Goal: Transaction & Acquisition: Book appointment/travel/reservation

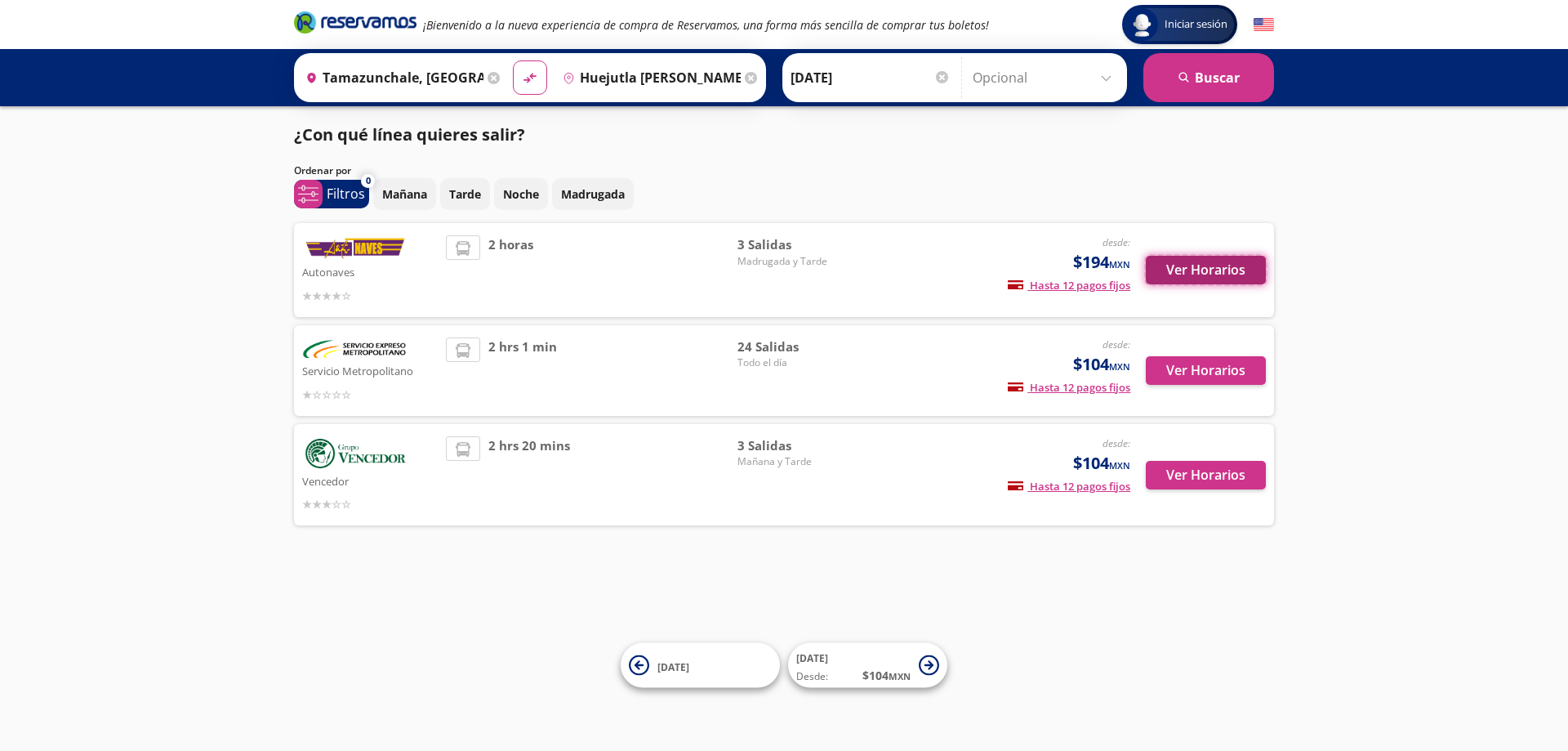
click at [1229, 266] on button "Ver Horarios" at bounding box center [1205, 270] width 120 height 29
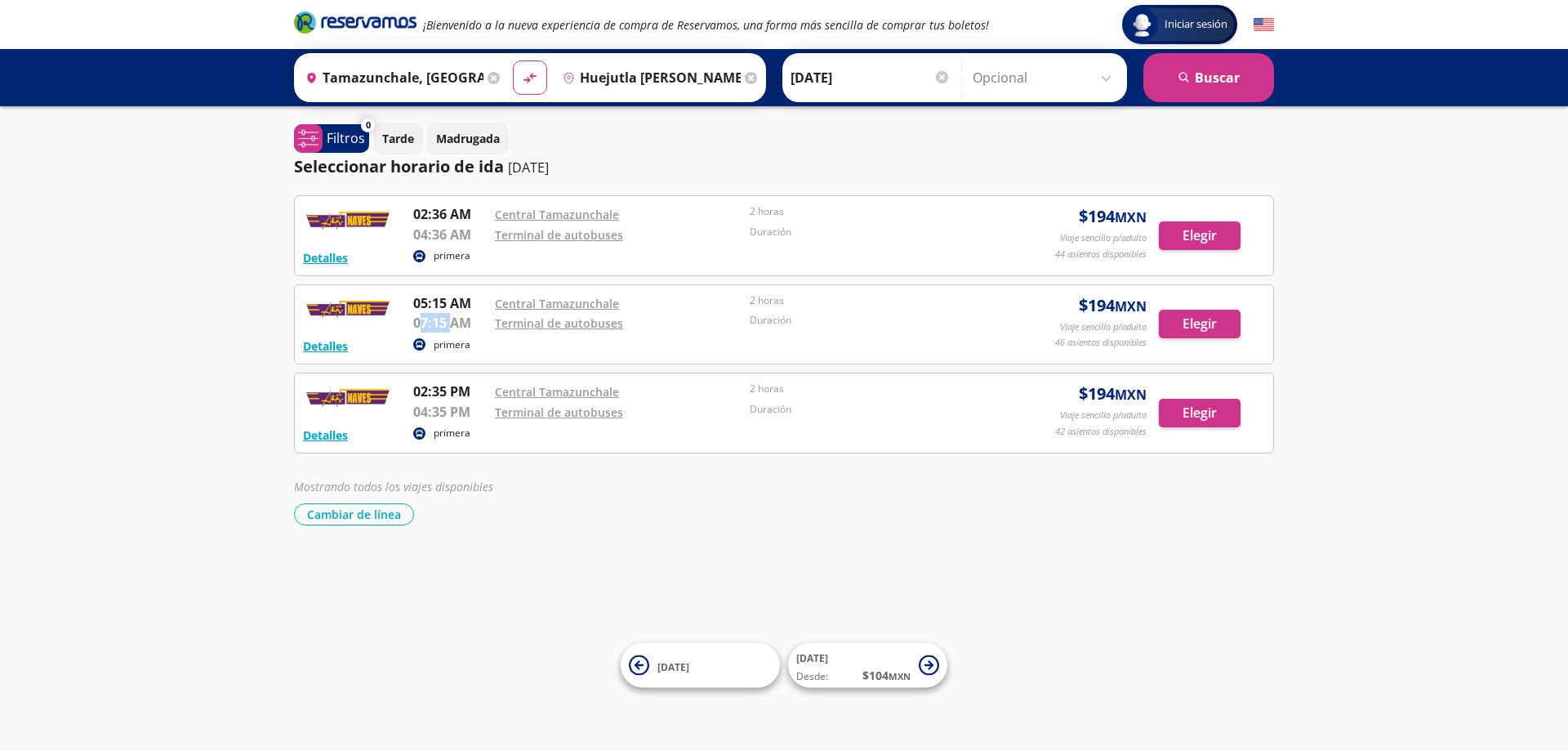
drag, startPoint x: 422, startPoint y: 323, endPoint x: 451, endPoint y: 323, distance: 29.0
click at [451, 323] on p "07:15 AM" at bounding box center [450, 322] width 73 height 19
drag, startPoint x: 415, startPoint y: 388, endPoint x: 461, endPoint y: 388, distance: 46.0
click at [461, 388] on p "02:35 PM" at bounding box center [450, 390] width 73 height 19
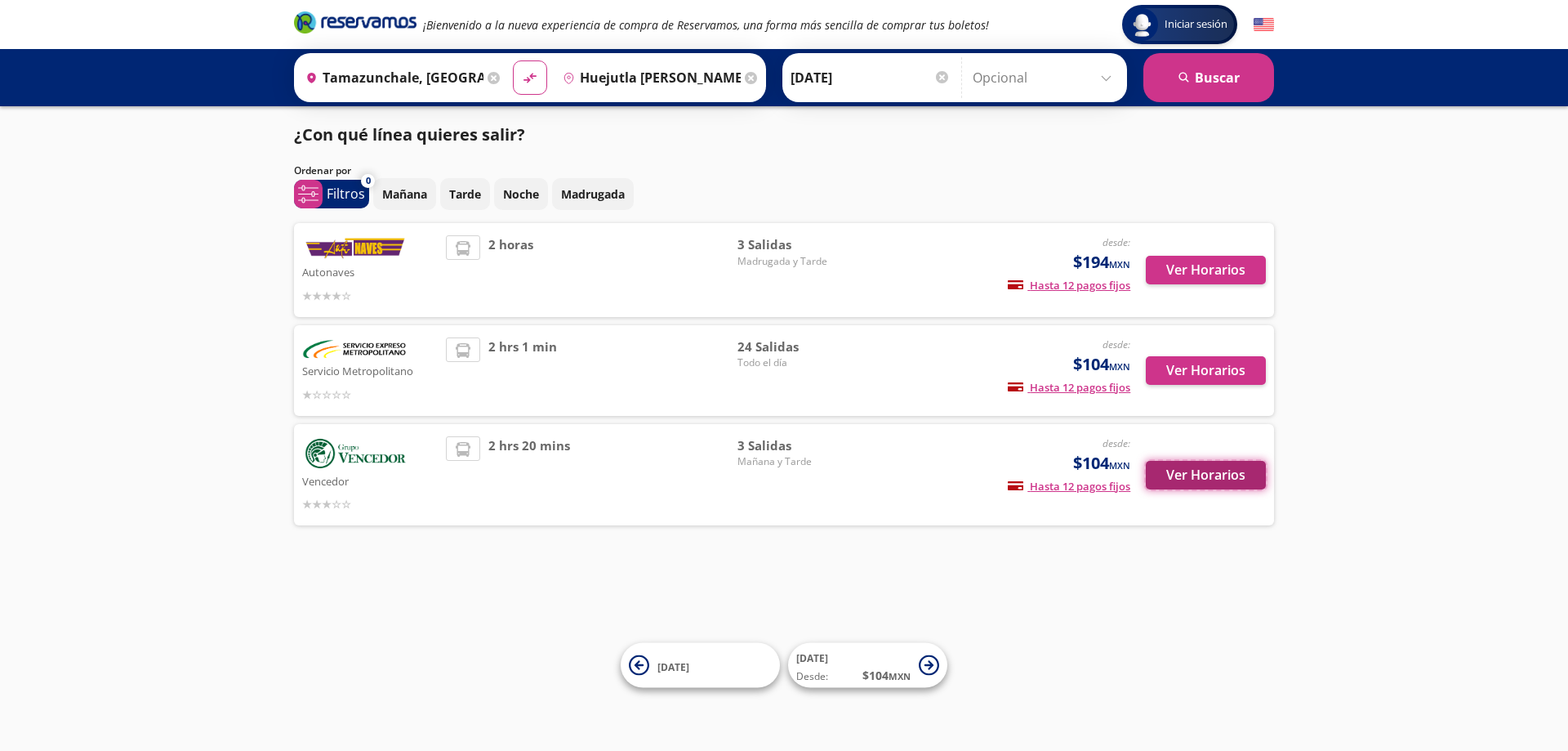
click at [1205, 477] on button "Ver Horarios" at bounding box center [1205, 475] width 120 height 29
click at [1205, 385] on div "Ver Horarios" at bounding box center [1198, 370] width 135 height 66
click at [1257, 367] on button "Ver Horarios" at bounding box center [1205, 370] width 120 height 29
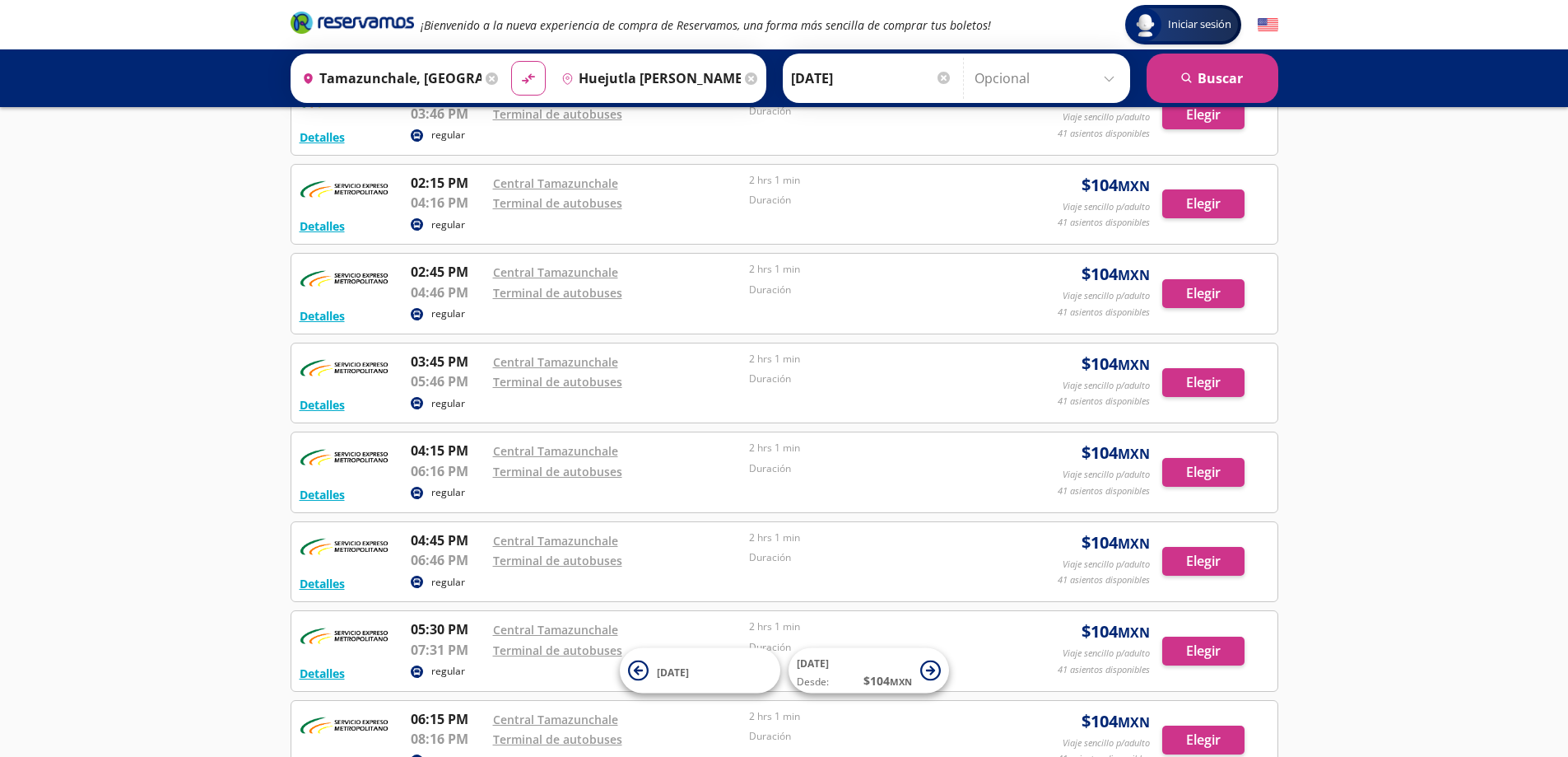
scroll to position [1731, 0]
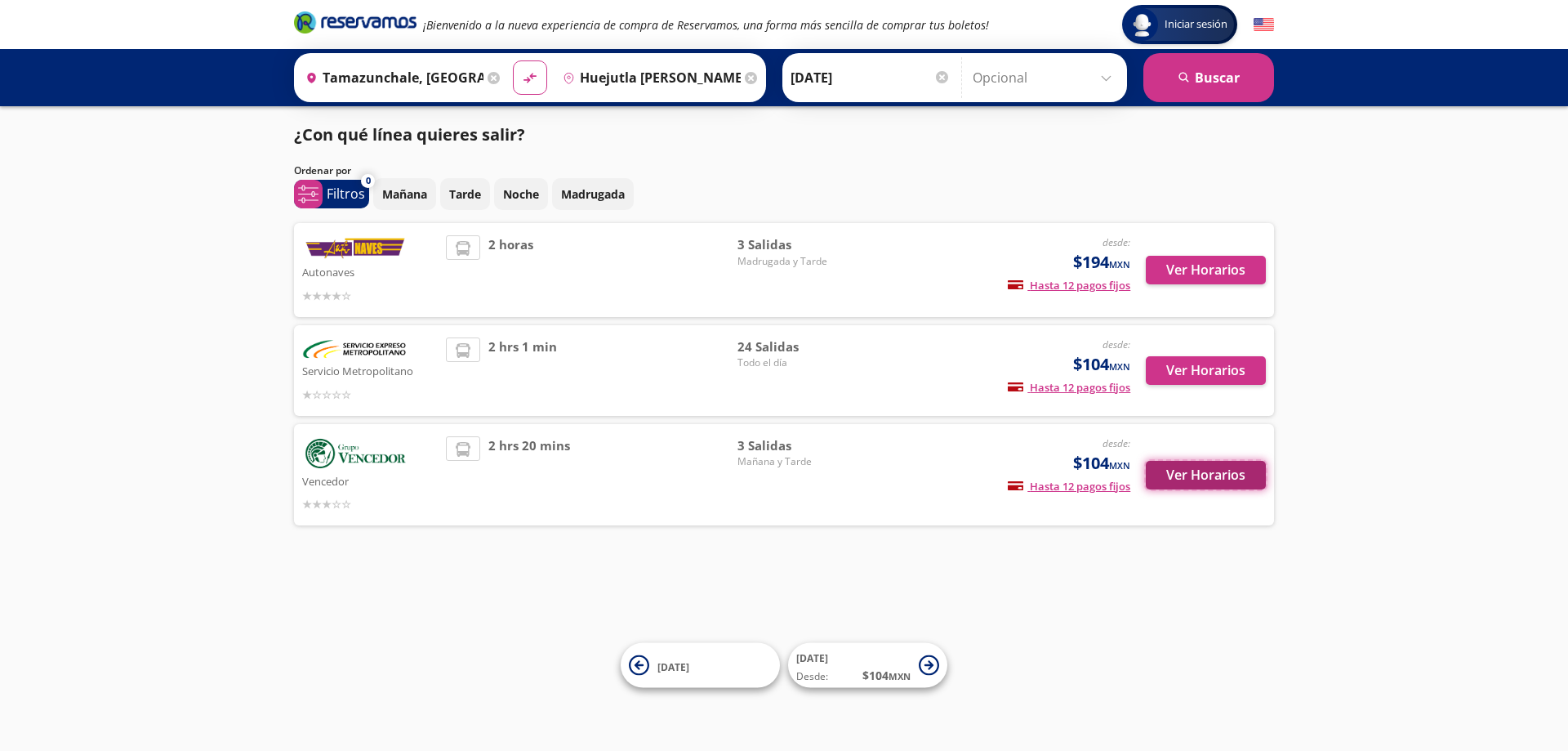
click at [1252, 484] on button "Ver Horarios" at bounding box center [1205, 475] width 120 height 29
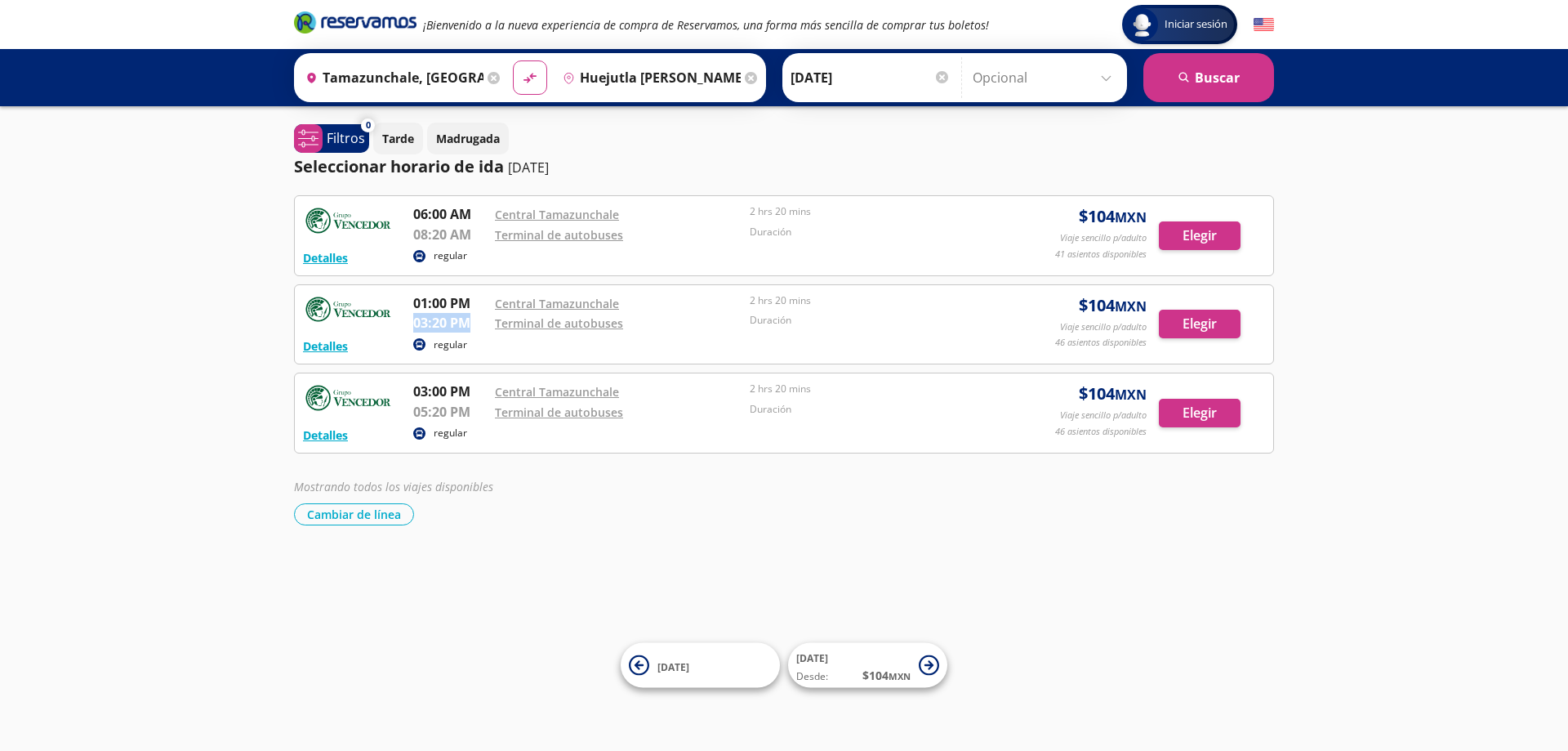
drag, startPoint x: 415, startPoint y: 317, endPoint x: 473, endPoint y: 320, distance: 58.1
click at [472, 319] on p "03:20 PM" at bounding box center [450, 322] width 73 height 19
drag, startPoint x: 407, startPoint y: 388, endPoint x: 446, endPoint y: 398, distance: 40.3
click at [446, 398] on div "Detalles regular 03:00 PM Central Tamazunchale 05:20 PM Terminal de autobuses 2…" at bounding box center [784, 413] width 962 height 63
drag, startPoint x: 428, startPoint y: 408, endPoint x: 450, endPoint y: 409, distance: 22.0
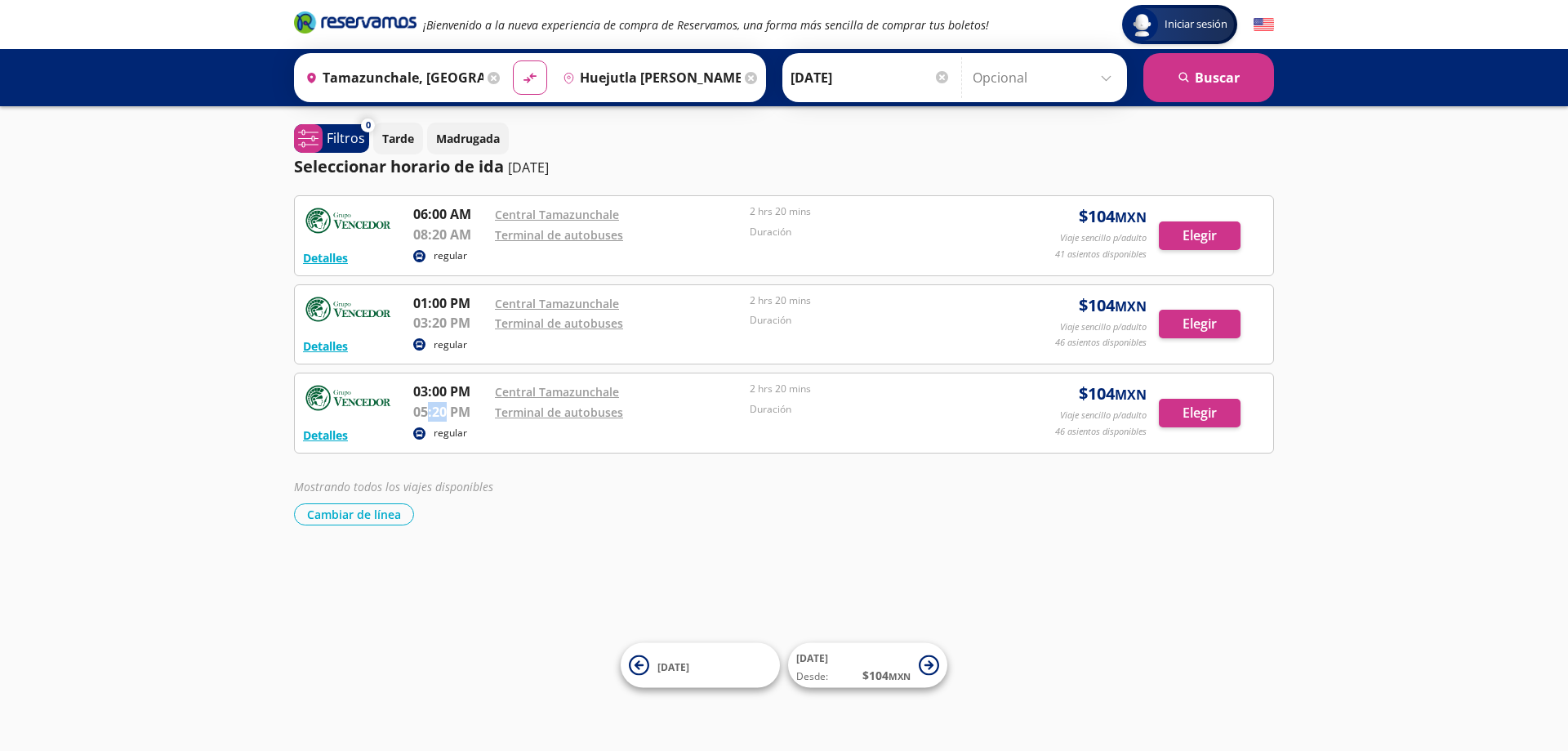
click at [450, 408] on p "05:20 PM" at bounding box center [450, 411] width 73 height 19
click at [814, 575] on div "Iniciar sesión Iniciar sesión ¡Bienvenido a la nueva experiencia de compra de R…" at bounding box center [784, 376] width 1568 height 751
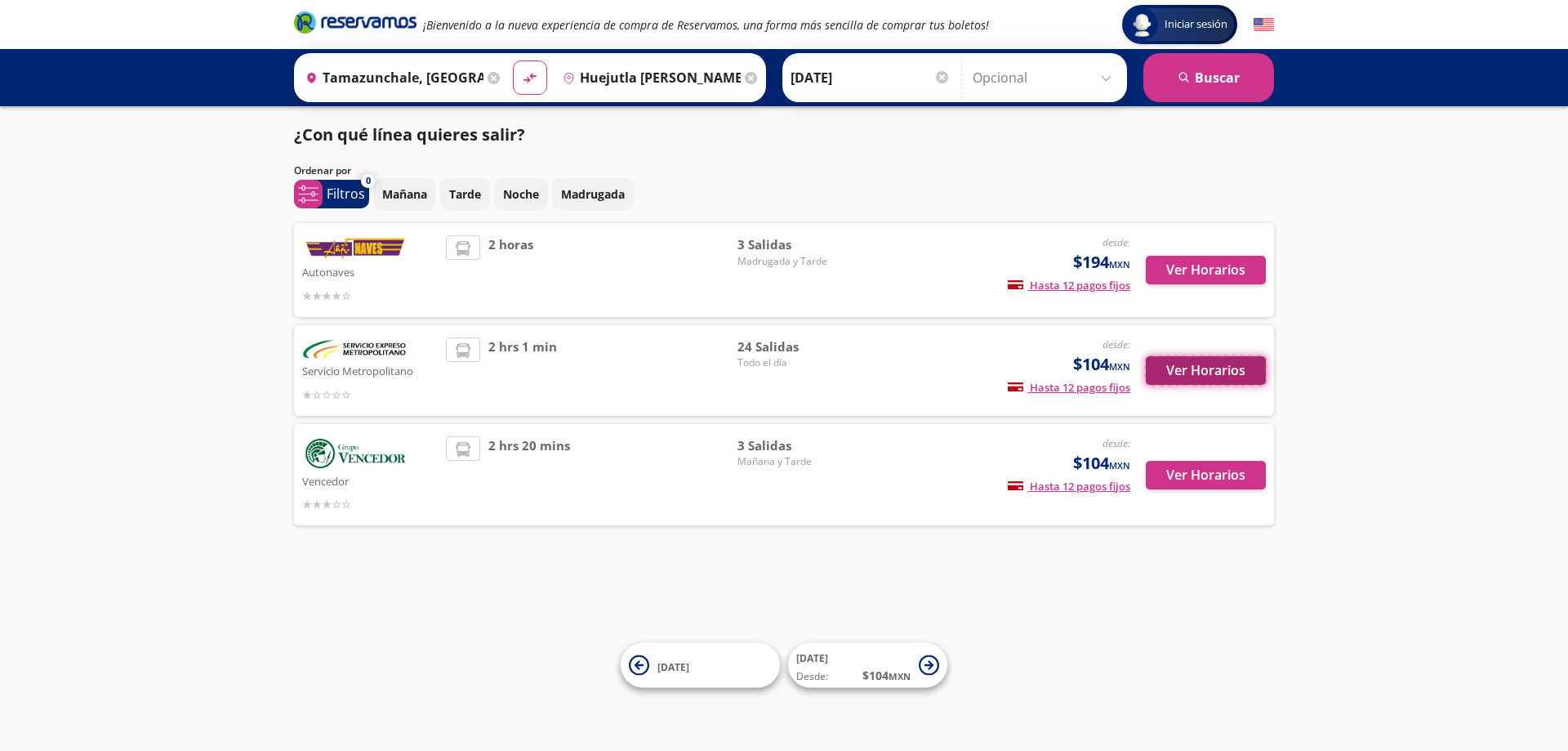
click at [1207, 366] on button "Ver Horarios" at bounding box center [1205, 370] width 120 height 29
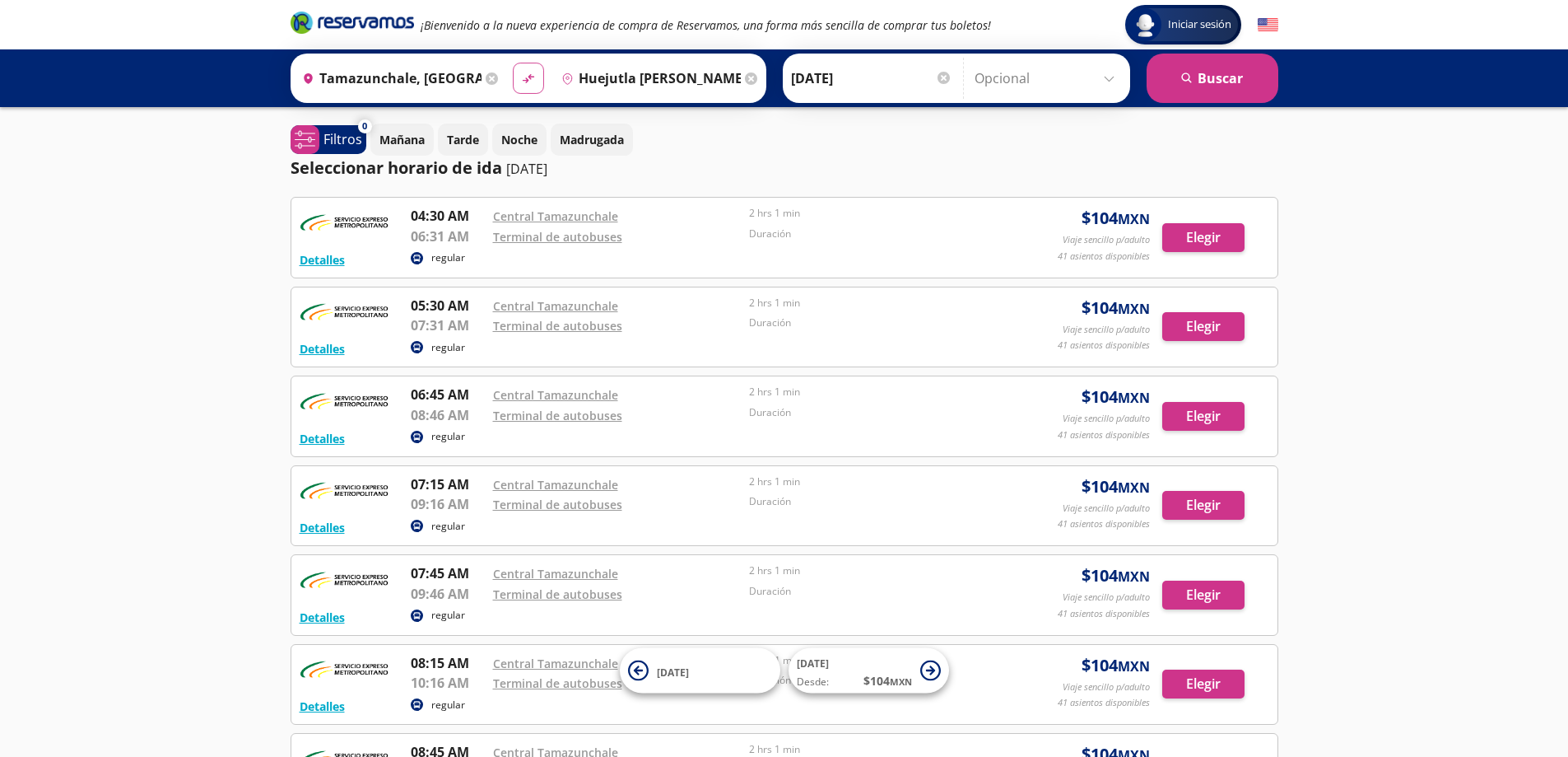
click at [530, 72] on icon "material-symbols:compare-arrows-rounded" at bounding box center [529, 79] width 15 height 16
type input "Huejutla [PERSON_NAME], [GEOGRAPHIC_DATA]"
type input "Tamazunchale, [GEOGRAPHIC_DATA][PERSON_NAME]"
click at [883, 71] on input "[DATE]" at bounding box center [872, 79] width 162 height 41
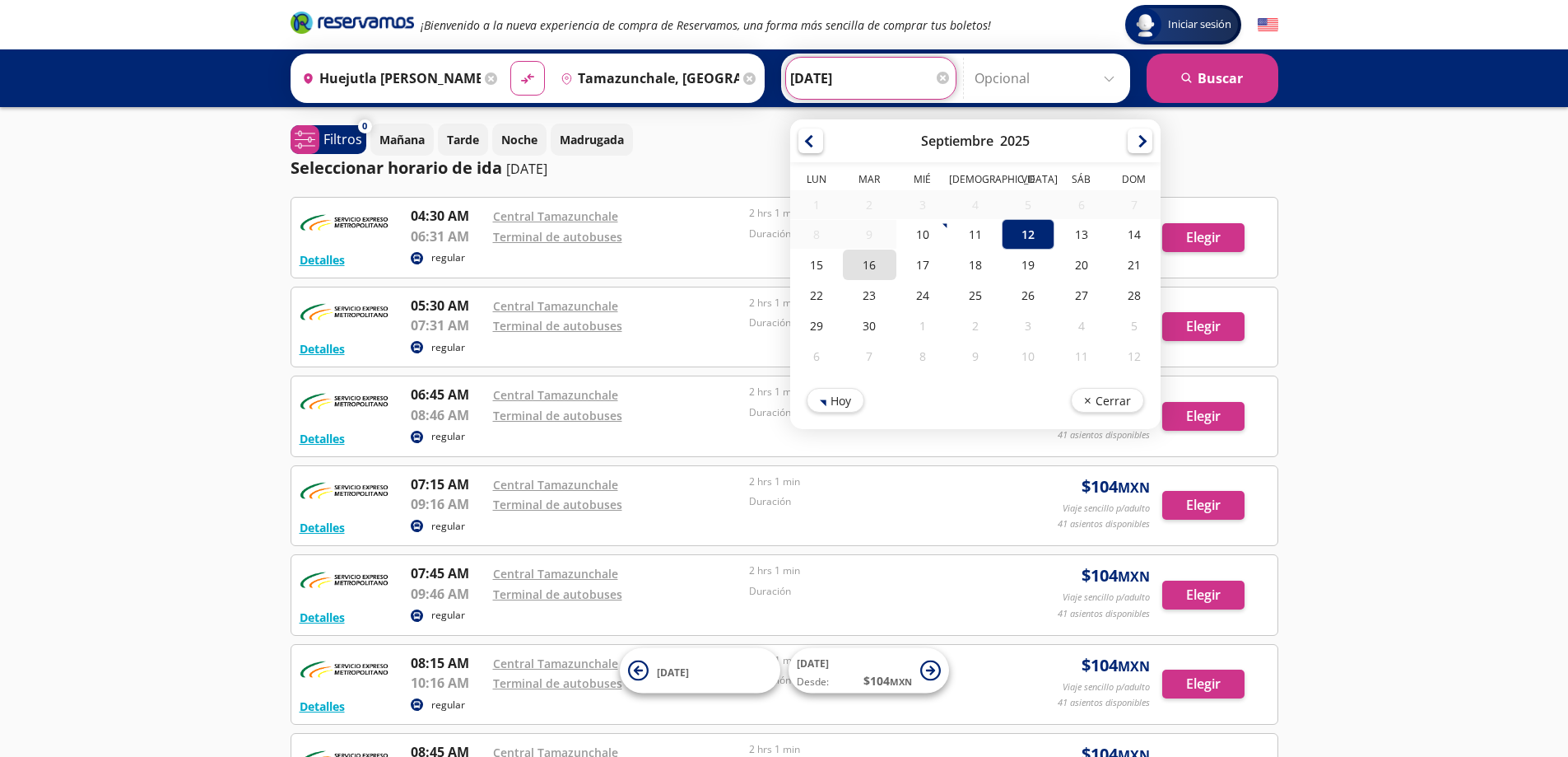
click at [859, 263] on div "16" at bounding box center [869, 264] width 52 height 31
type input "[DATE]"
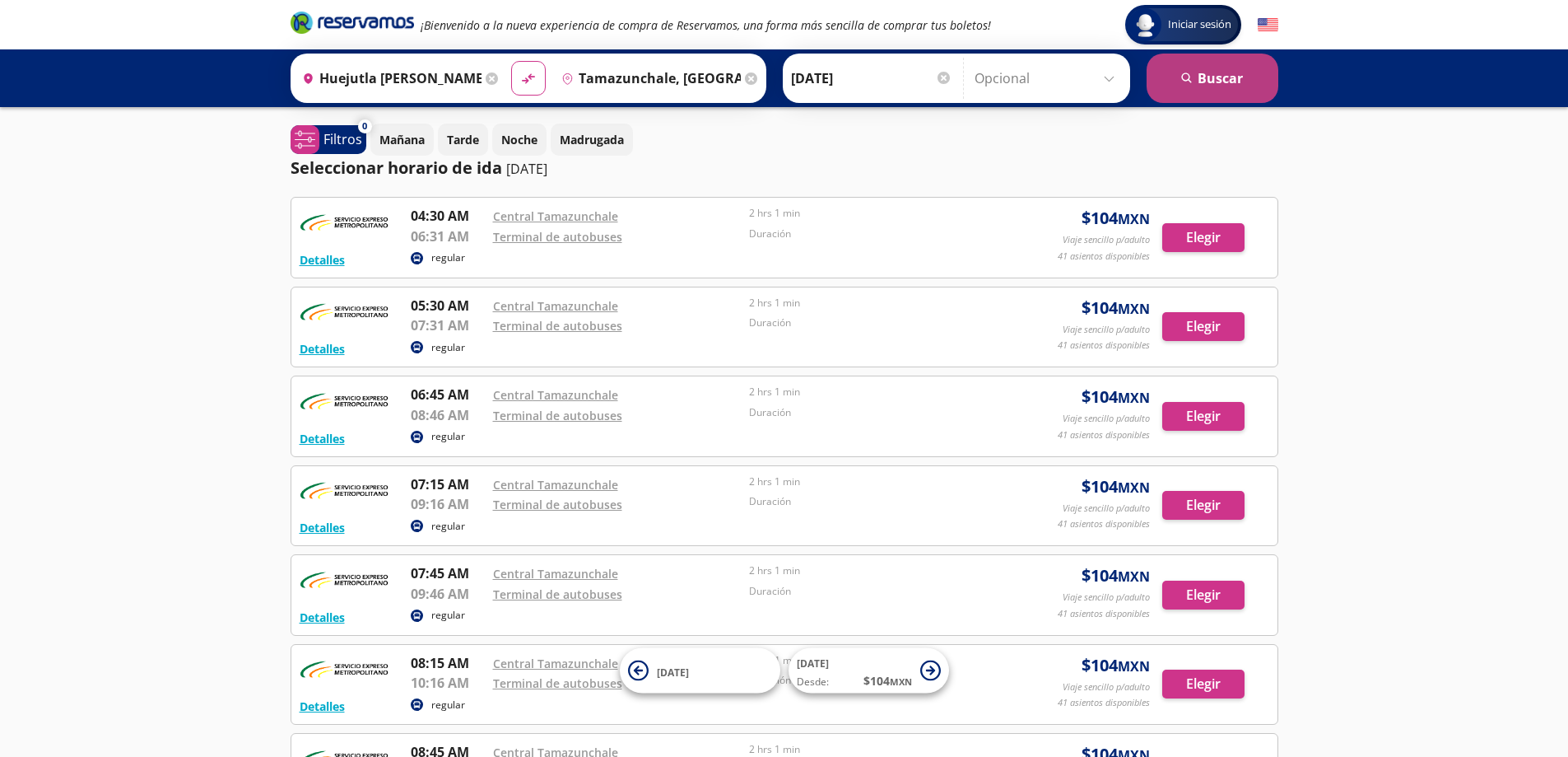
click at [1223, 86] on button "search [GEOGRAPHIC_DATA]" at bounding box center [1212, 78] width 132 height 50
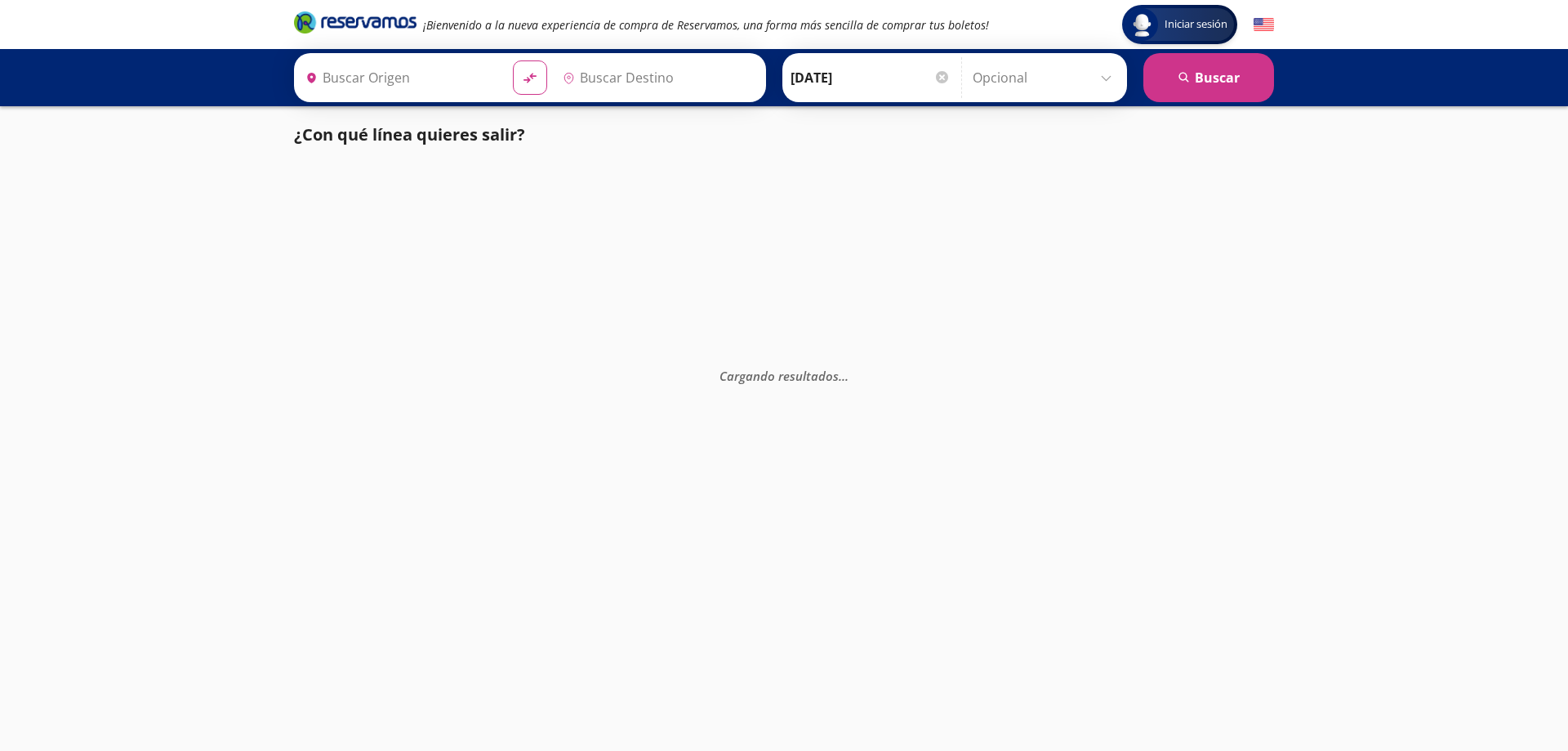
type input "Huejutla [PERSON_NAME], [GEOGRAPHIC_DATA]"
type input "Tamazunchale, [GEOGRAPHIC_DATA][PERSON_NAME]"
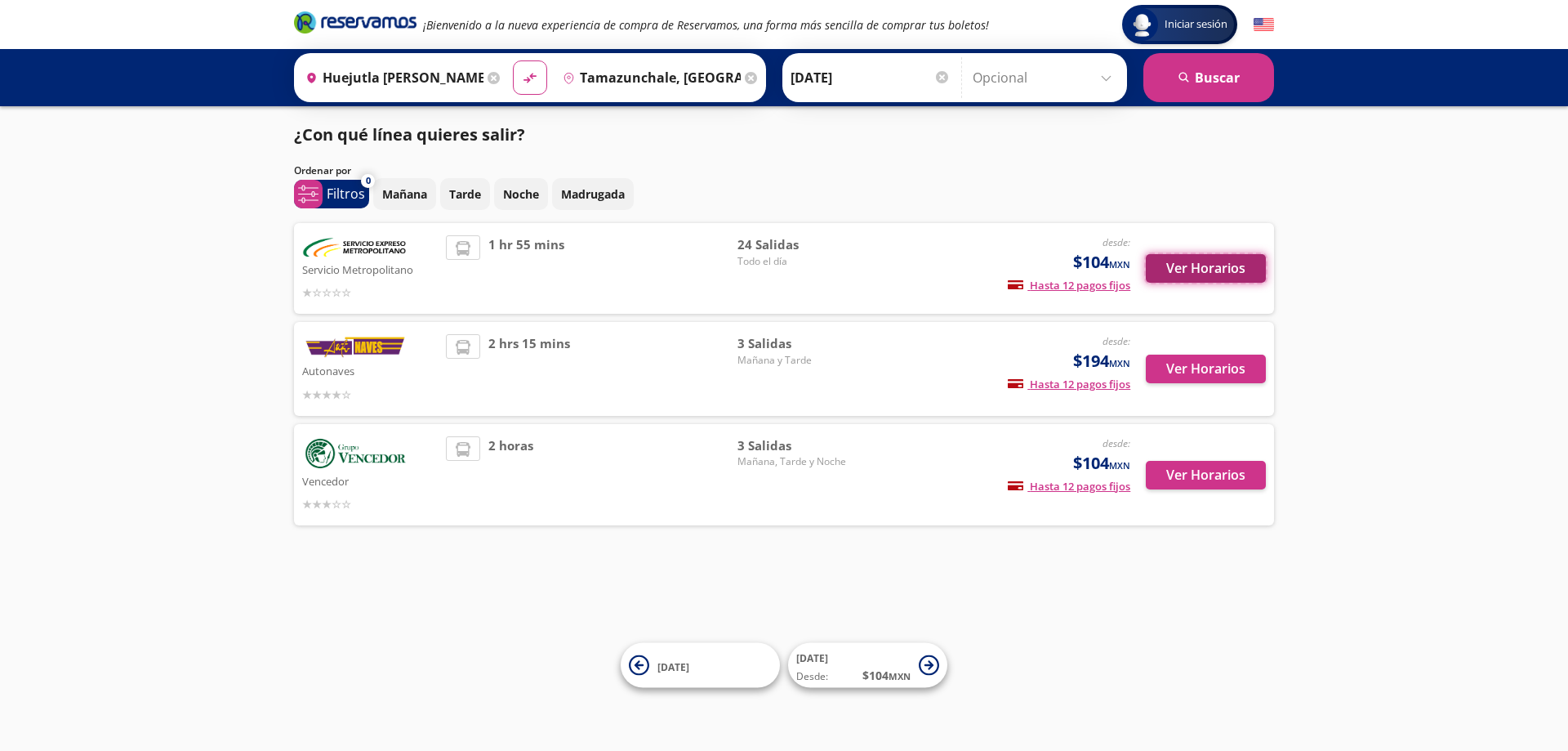
click at [1201, 265] on button "Ver Horarios" at bounding box center [1205, 268] width 120 height 29
click at [1202, 375] on button "Ver Horarios" at bounding box center [1205, 368] width 120 height 29
click at [1198, 465] on button "Ver Horarios" at bounding box center [1205, 475] width 120 height 29
click at [1179, 261] on button "Ver Horarios" at bounding box center [1205, 268] width 120 height 29
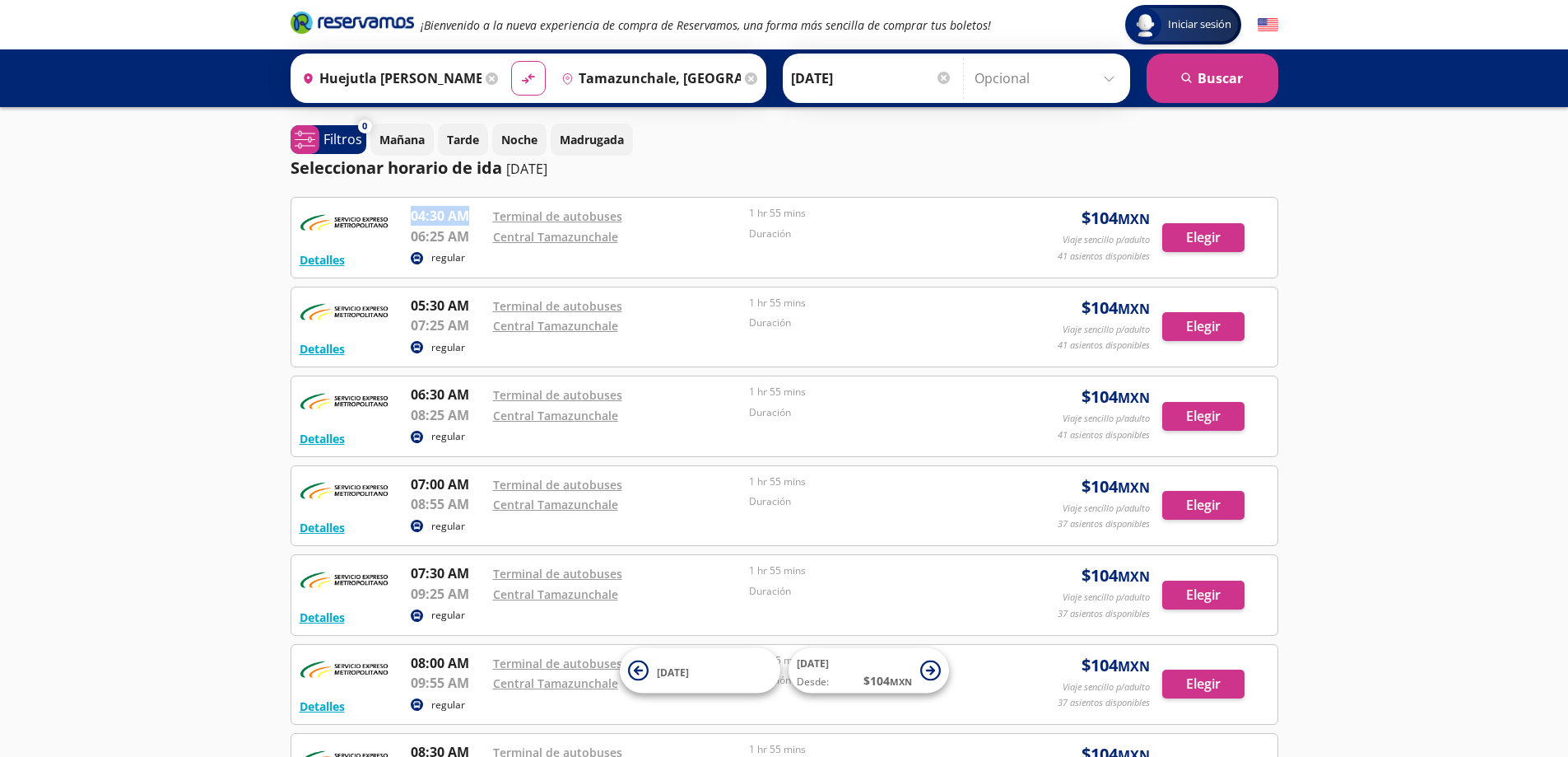
drag, startPoint x: 413, startPoint y: 209, endPoint x: 484, endPoint y: 211, distance: 71.0
click at [484, 211] on p "04:30 AM" at bounding box center [448, 215] width 74 height 20
drag, startPoint x: 422, startPoint y: 238, endPoint x: 476, endPoint y: 236, distance: 54.0
click at [476, 236] on p "06:25 AM" at bounding box center [448, 236] width 74 height 20
drag, startPoint x: 410, startPoint y: 295, endPoint x: 452, endPoint y: 290, distance: 42.3
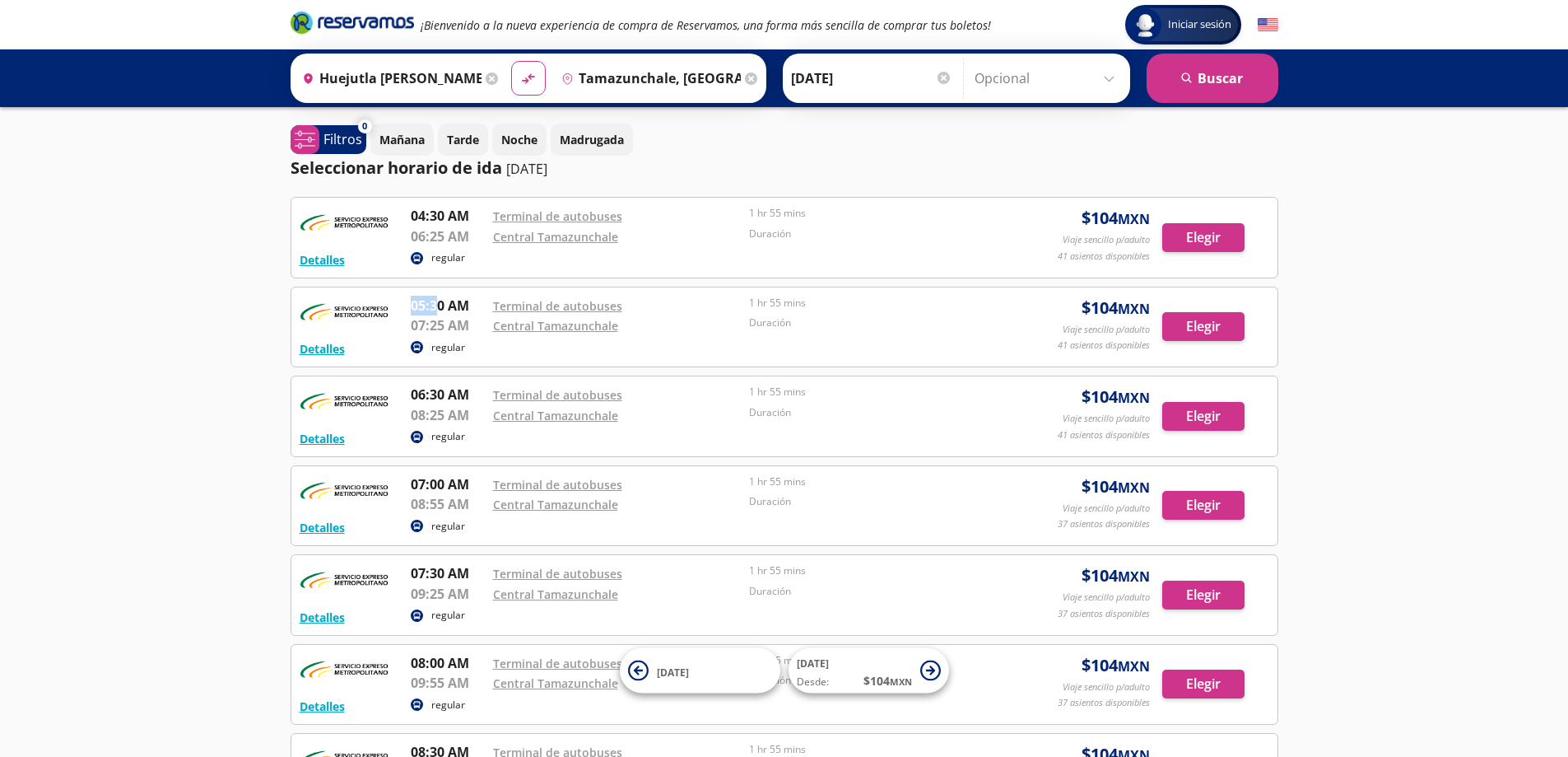
click at [450, 290] on div "Detalles regular 05:30 AM Terminal de autobuses 07:25 AM Central Tamazunchale 1…" at bounding box center [784, 327] width 988 height 81
drag, startPoint x: 419, startPoint y: 329, endPoint x: 439, endPoint y: 322, distance: 21.2
click at [439, 322] on p "07:25 AM" at bounding box center [448, 324] width 74 height 20
